Goal: Task Accomplishment & Management: Manage account settings

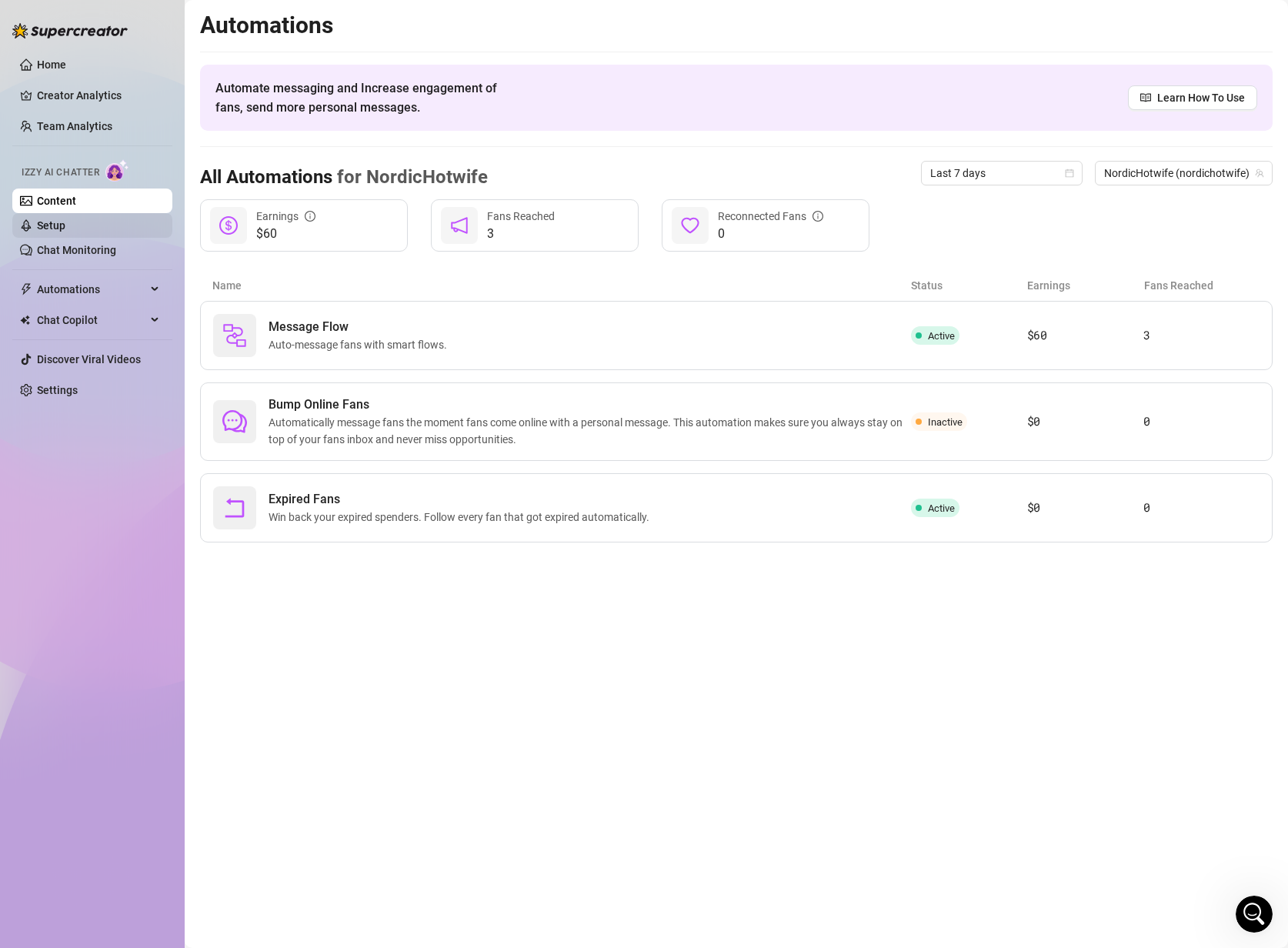
click at [66, 228] on link "Setup" at bounding box center [51, 226] width 29 height 13
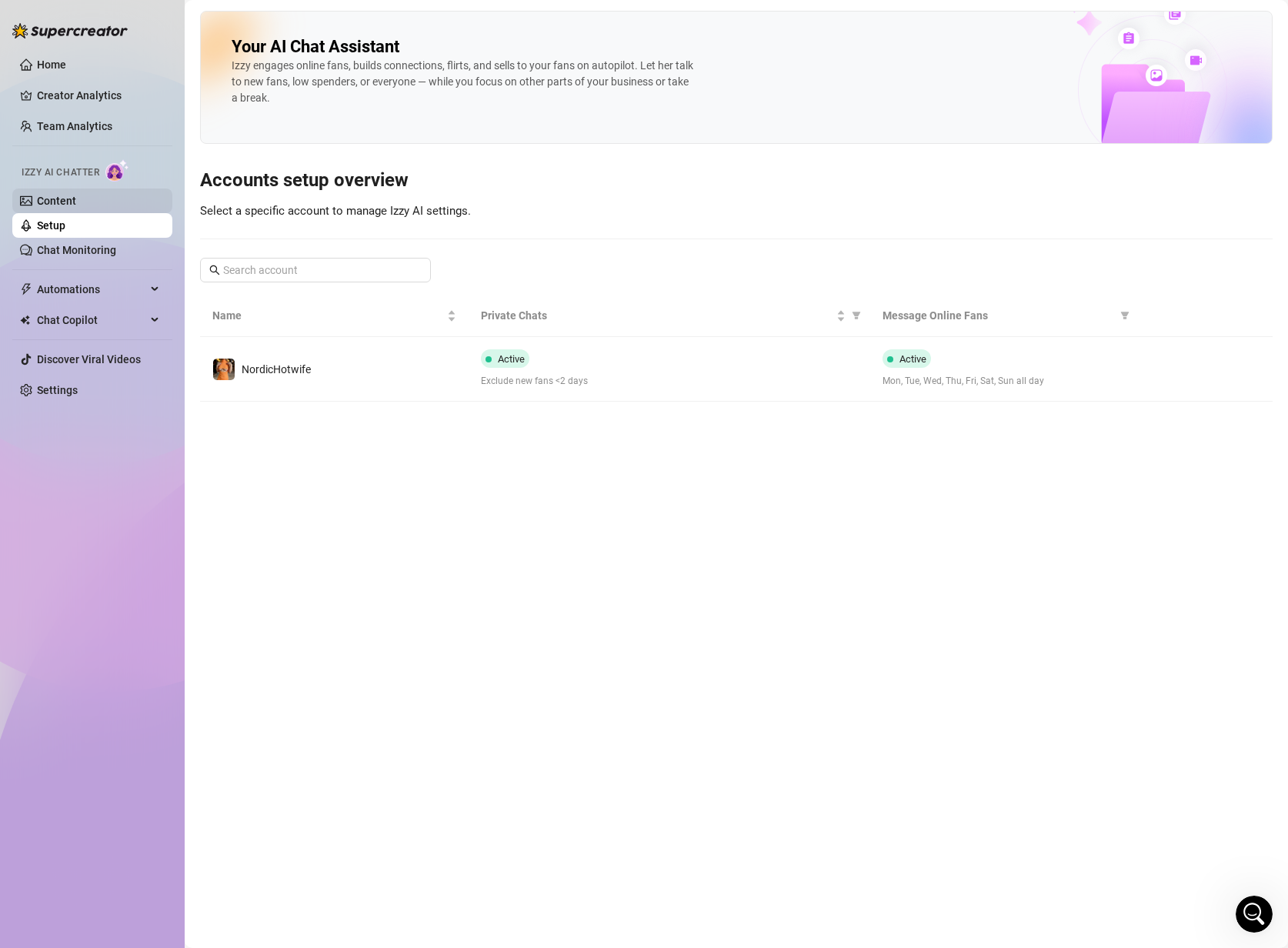
click at [76, 204] on link "Content" at bounding box center [57, 201] width 40 height 13
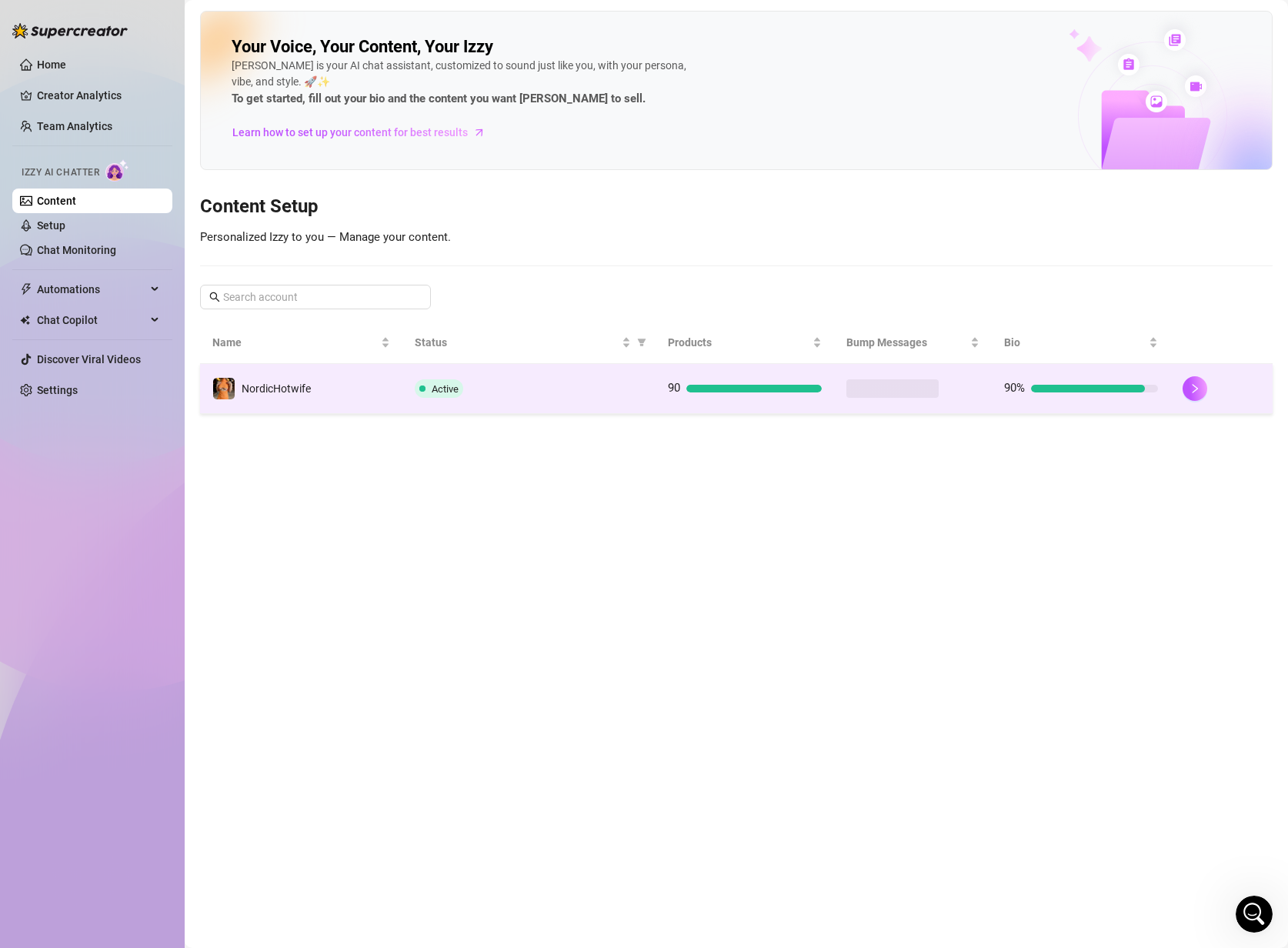
click at [359, 389] on td "NordicHotwife" at bounding box center [300, 389] width 202 height 50
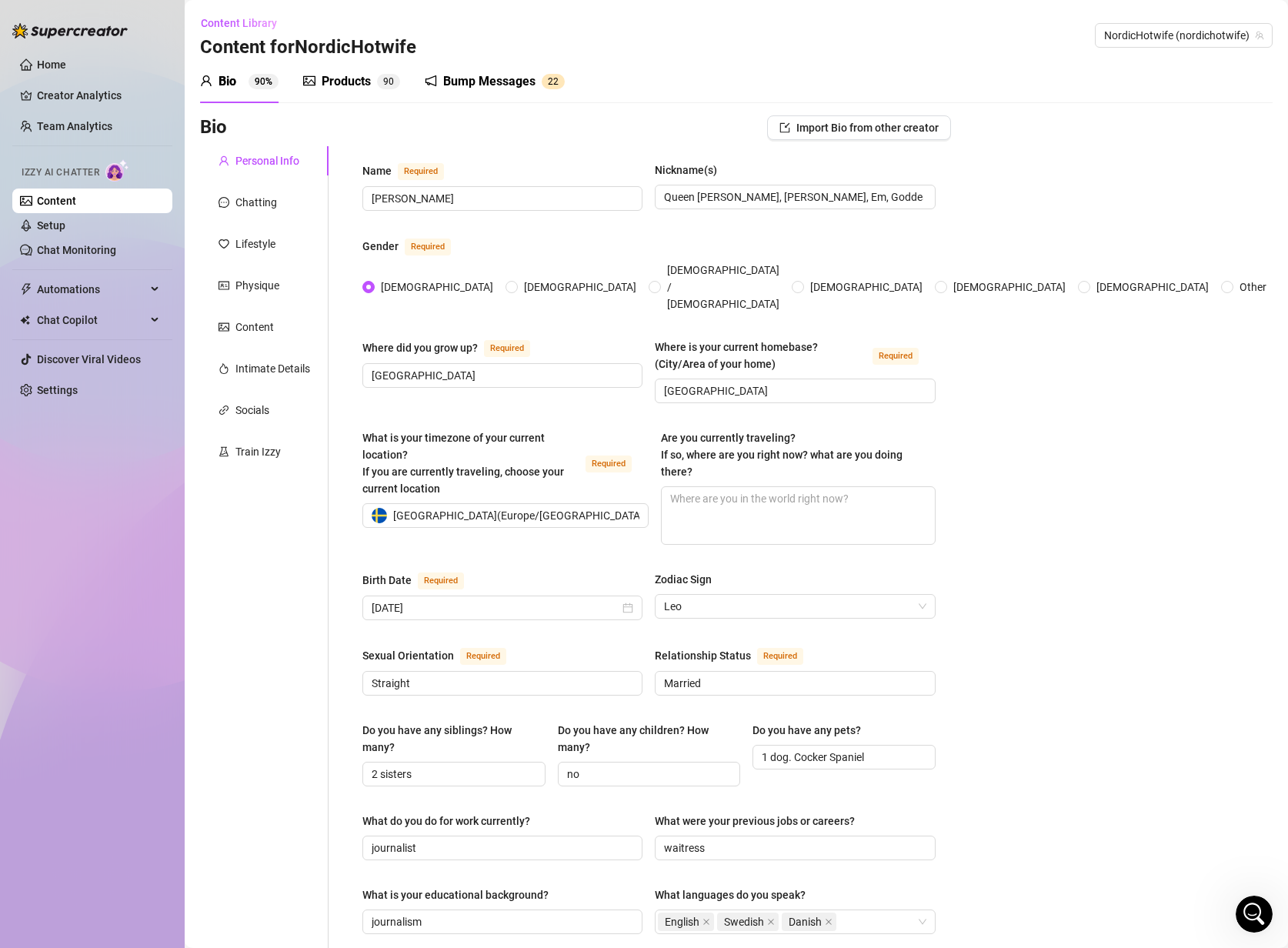
click at [377, 87] on span "9 0" at bounding box center [389, 81] width 23 height 15
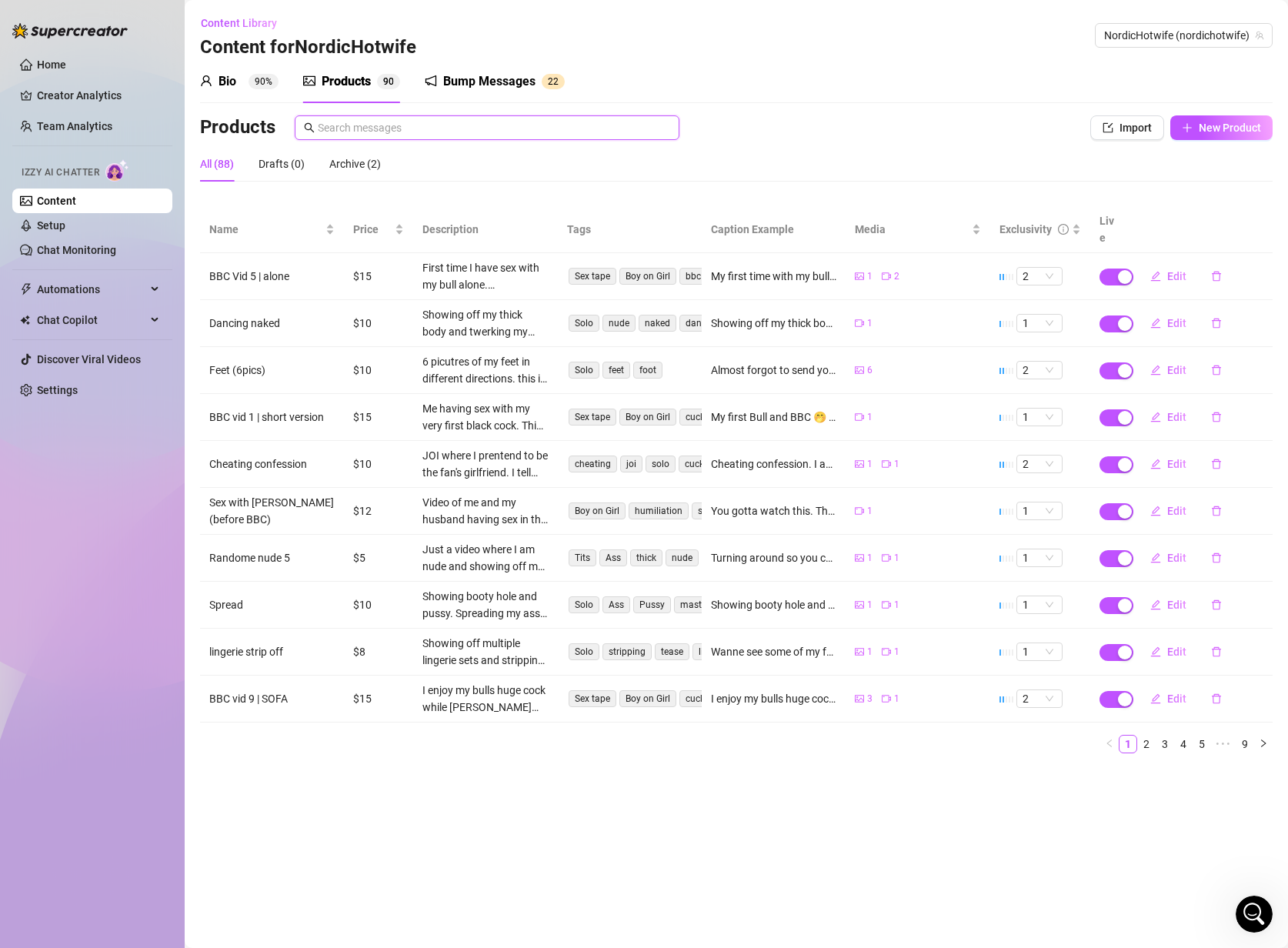
click at [447, 136] on input "text" at bounding box center [494, 128] width 353 height 17
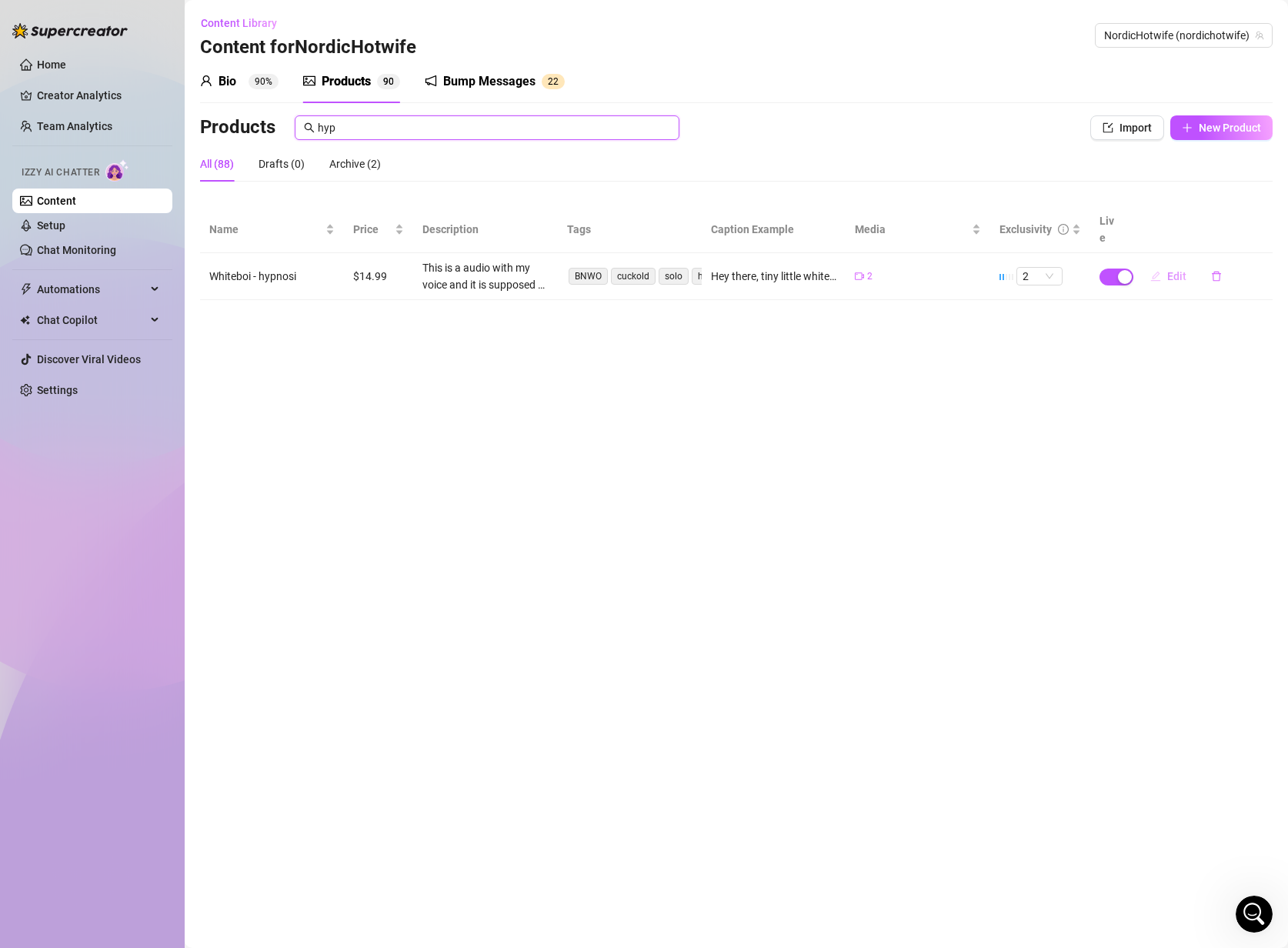
type input "hyp"
click at [1168, 270] on span "Edit" at bounding box center [1176, 276] width 19 height 13
type textarea "Hey there, tiny little whiteboi. I just created a hypnotic BBC mind control vid…"
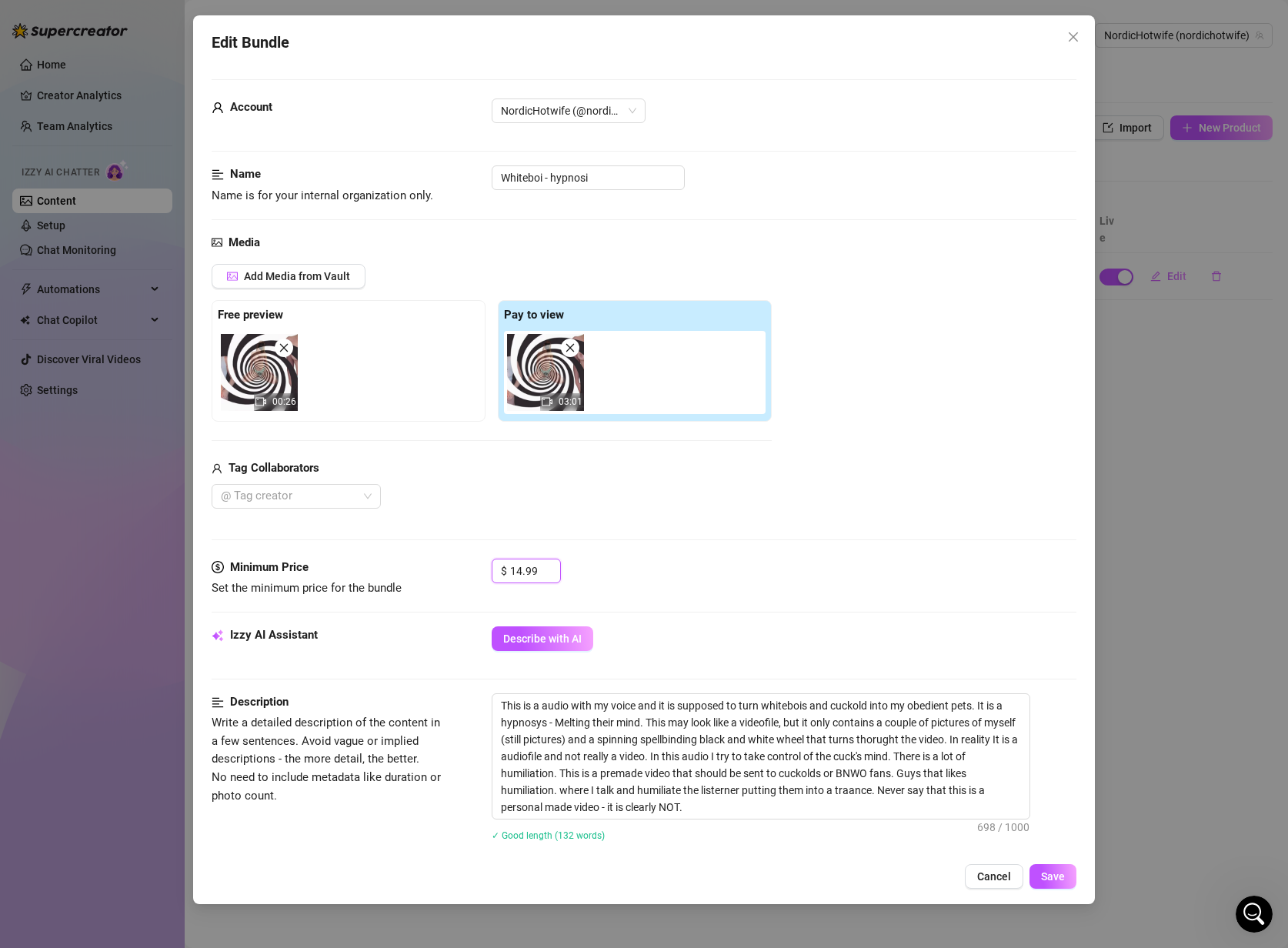
drag, startPoint x: 542, startPoint y: 562, endPoint x: 476, endPoint y: 562, distance: 66.0
click at [476, 562] on div "Minimum Price Set the minimum price for the bundle $ 14.99" at bounding box center [643, 578] width 864 height 40
type input "9.99"
click at [1051, 877] on span "Save" at bounding box center [1052, 876] width 24 height 13
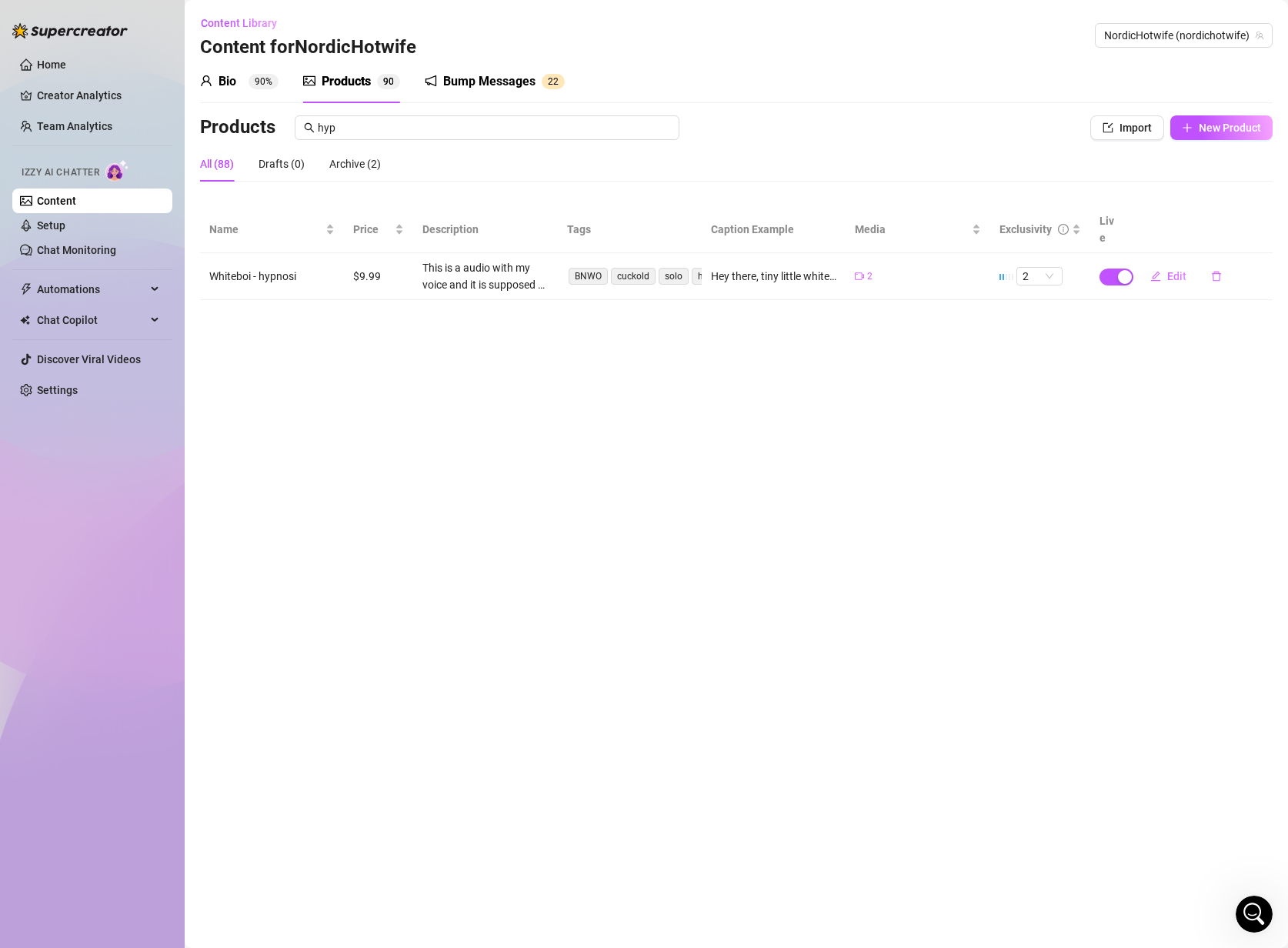
click at [592, 335] on main "Content Library Content for NordicHotwife NordicHotwife (nordichotwife) Bio 90%…" at bounding box center [736, 474] width 1103 height 948
